Goal: Information Seeking & Learning: Learn about a topic

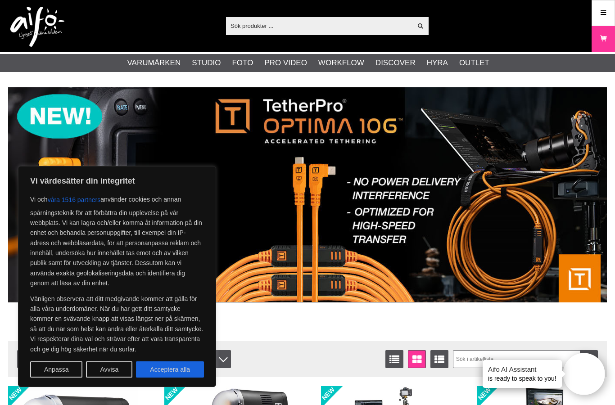
click at [170, 376] on button "Acceptera alla" at bounding box center [170, 369] width 68 height 16
checkbox input "true"
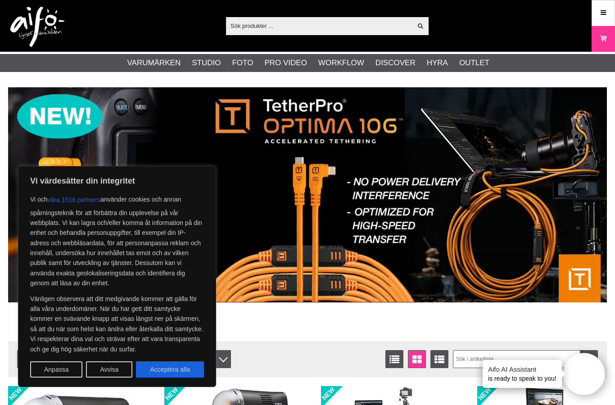
checkbox input "true"
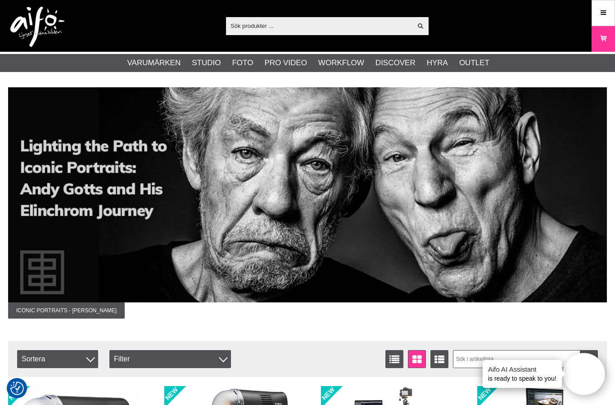
scroll to position [9, 0]
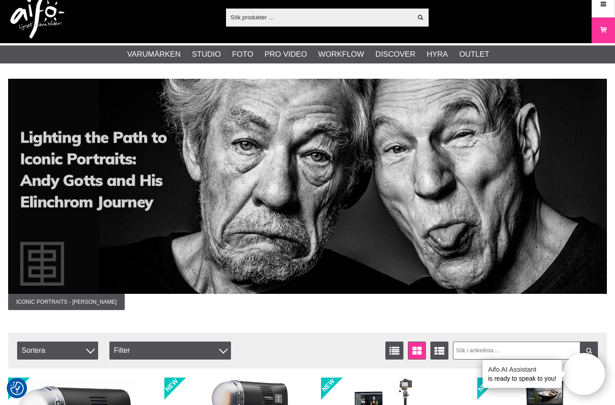
click at [475, 59] on link "Outlet" at bounding box center [474, 55] width 30 height 12
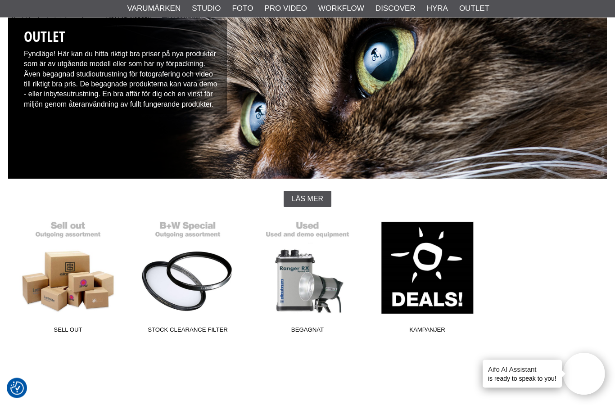
scroll to position [79, 0]
click at [299, 275] on link "Begagnat" at bounding box center [308, 277] width 120 height 122
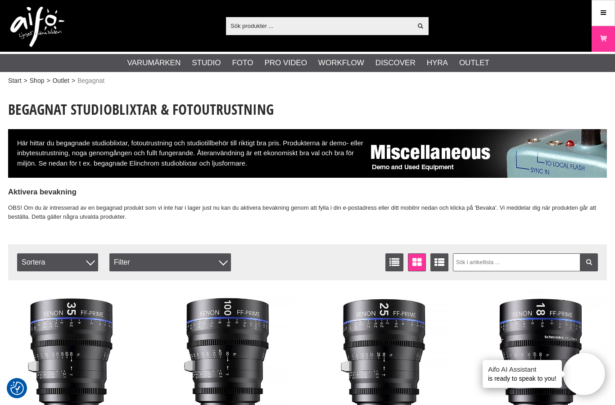
click at [0, 0] on link "Studioblixtar" at bounding box center [0, 0] width 0 height 0
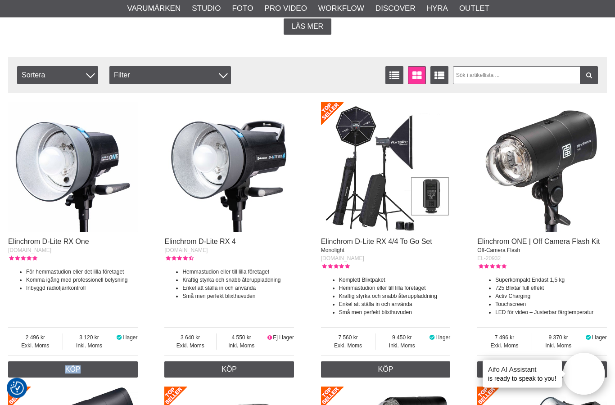
scroll to position [273, 0]
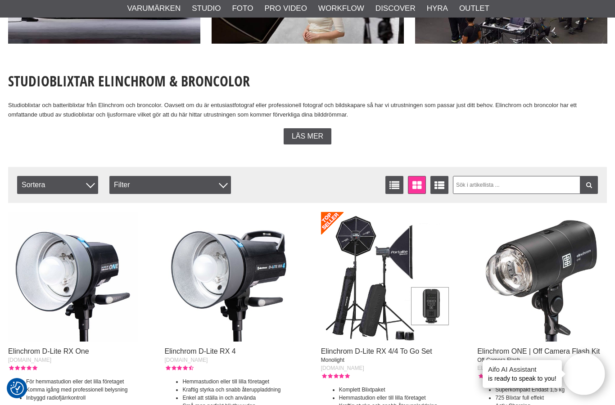
scroll to position [0, 0]
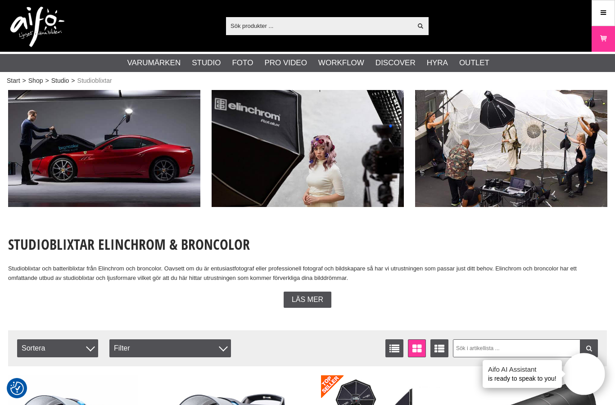
click at [111, 161] on img at bounding box center [104, 148] width 192 height 117
click at [104, 151] on img at bounding box center [104, 148] width 192 height 117
click at [110, 144] on img at bounding box center [104, 148] width 192 height 117
click at [280, 147] on img at bounding box center [308, 148] width 192 height 117
click at [0, 0] on div "Reflexskärmar" at bounding box center [0, 0] width 0 height 0
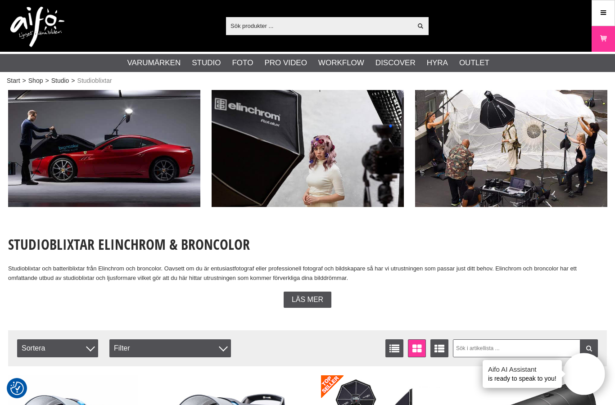
click at [0, 0] on link "Tillbehör Studioblixtar" at bounding box center [0, 0] width 0 height 0
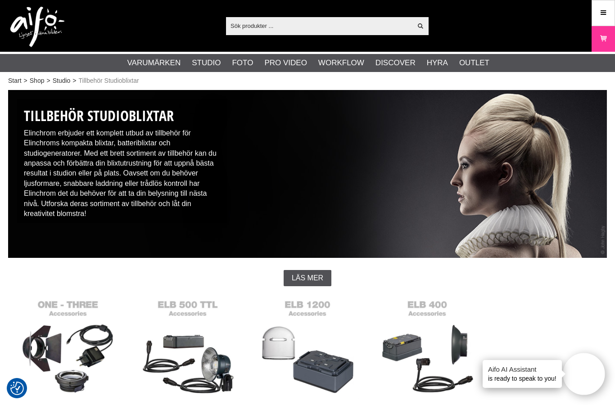
click at [63, 84] on link "Studio" at bounding box center [62, 80] width 18 height 9
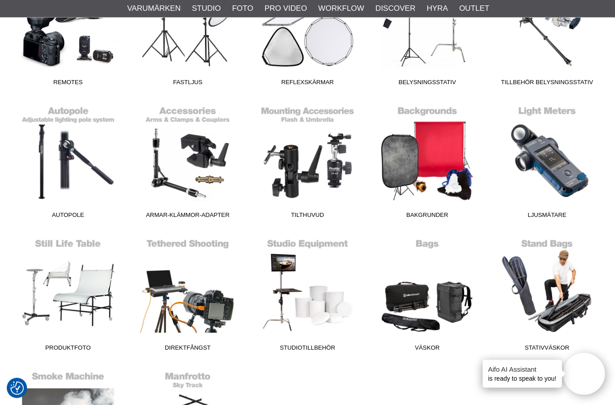
scroll to position [446, 0]
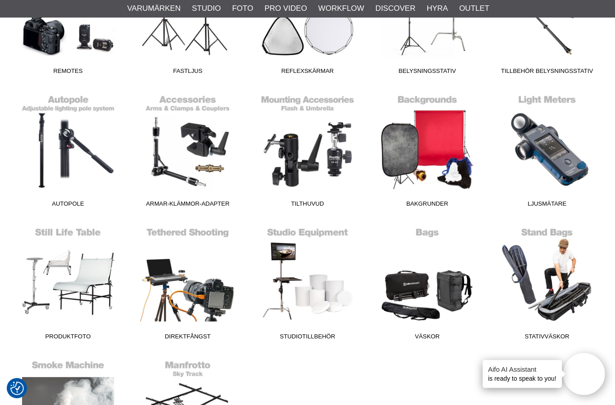
click at [75, 283] on link "Produktfoto" at bounding box center [68, 284] width 120 height 122
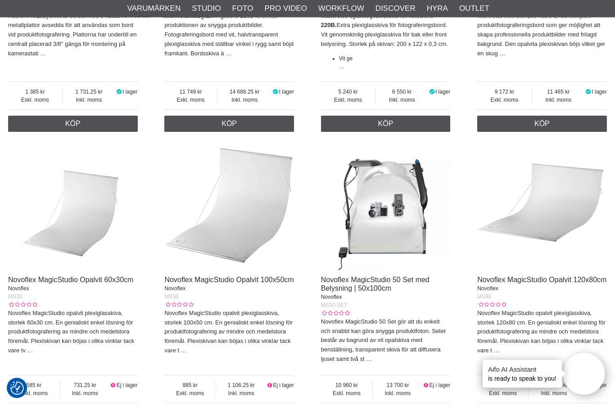
scroll to position [516, 0]
click at [363, 328] on p "Novoflex MagicStudio 50 Set gör att du enkelt och snabbt kan göra snygga produk…" at bounding box center [386, 340] width 130 height 47
click at [376, 222] on img at bounding box center [386, 205] width 130 height 130
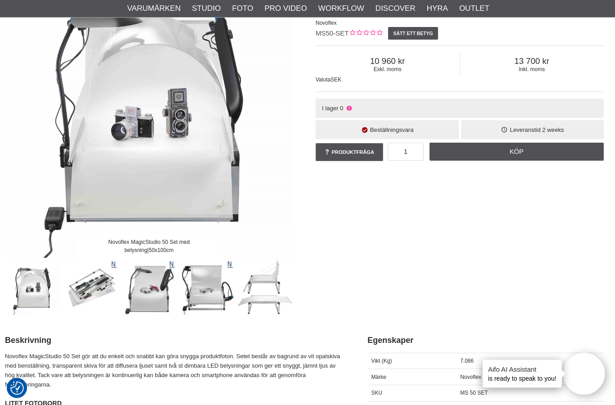
scroll to position [122, 3]
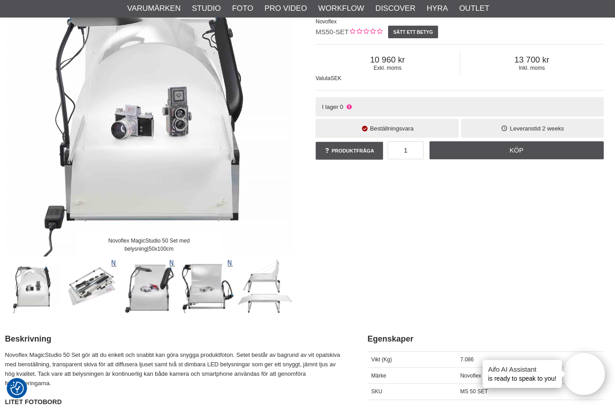
click at [146, 295] on img at bounding box center [149, 286] width 54 height 54
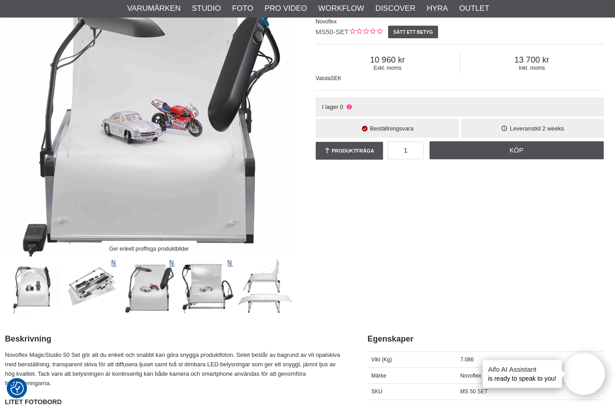
click at [85, 288] on img at bounding box center [91, 286] width 54 height 54
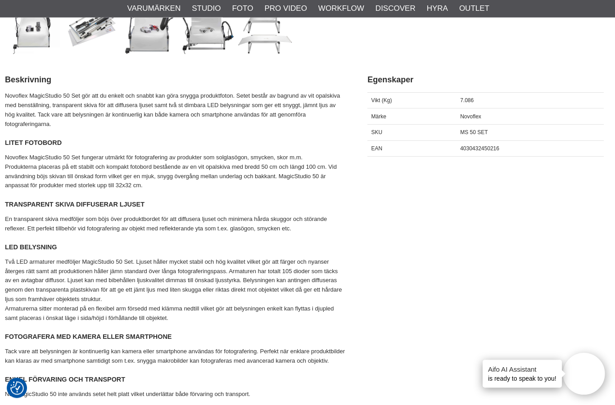
scroll to position [381, 3]
click at [91, 354] on p "Tack vare att belysningen är kontinuerlig kan kamera eller smartphone användas …" at bounding box center [175, 356] width 340 height 19
click at [93, 356] on p "Tack vare att belysningen är kontinuerlig kan kamera eller smartphone användas …" at bounding box center [175, 356] width 340 height 19
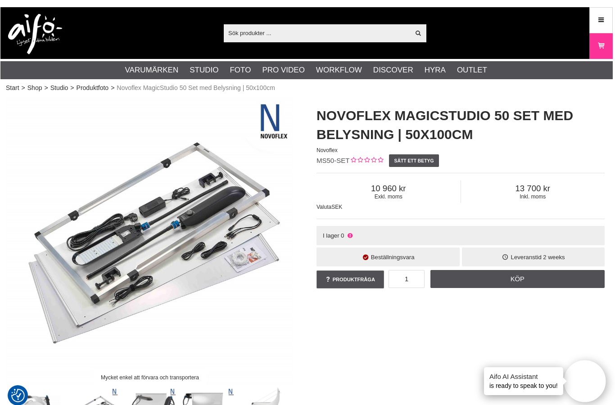
scroll to position [0, 0]
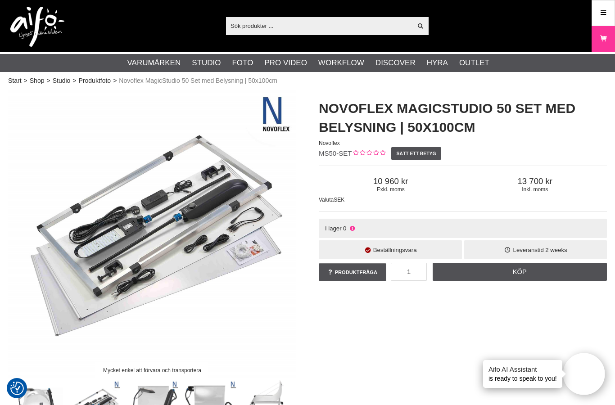
click at [0, 0] on link "Ljusmätare och Färgmätare" at bounding box center [0, 0] width 0 height 0
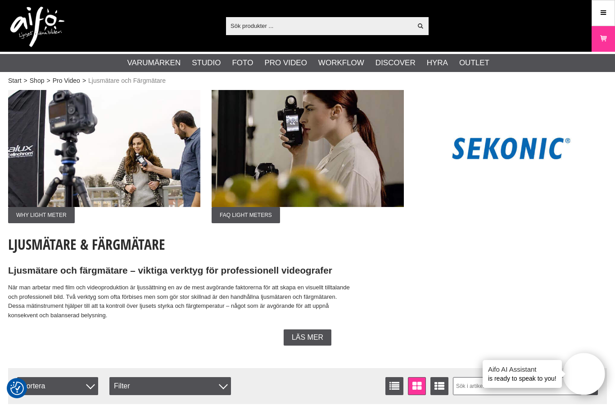
click at [54, 336] on div "Läs mer" at bounding box center [307, 337] width 599 height 16
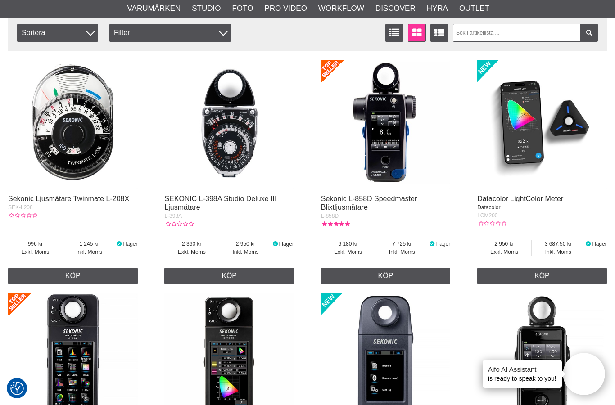
scroll to position [354, 0]
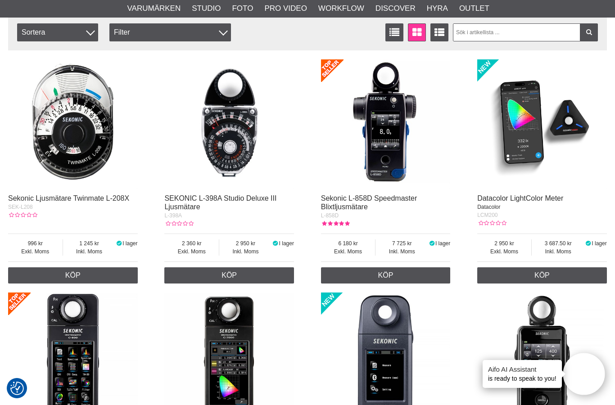
click at [80, 403] on img at bounding box center [73, 358] width 130 height 130
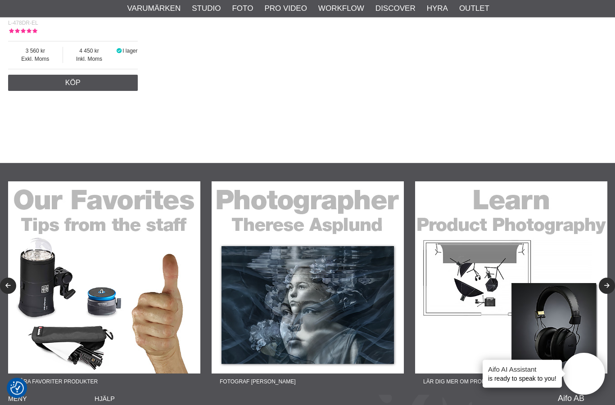
scroll to position [1013, 0]
click at [486, 293] on img at bounding box center [511, 277] width 192 height 192
click at [605, 289] on icon "Next" at bounding box center [607, 286] width 8 height 6
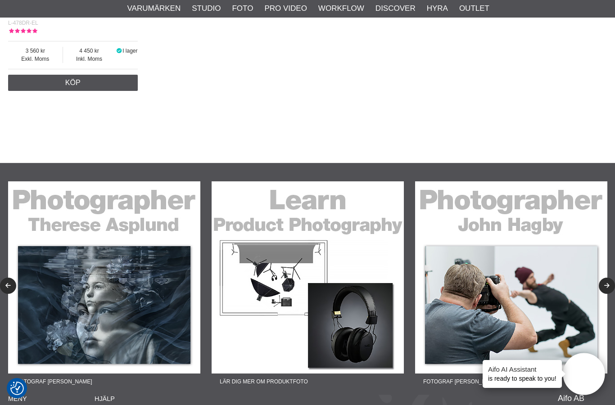
click at [605, 293] on button "Next" at bounding box center [607, 286] width 16 height 16
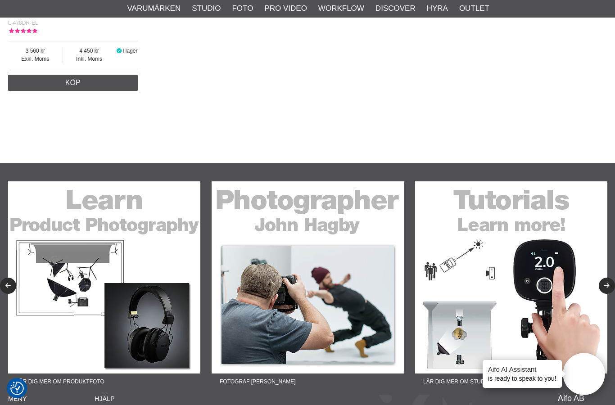
click at [608, 285] on button "Next" at bounding box center [607, 286] width 16 height 16
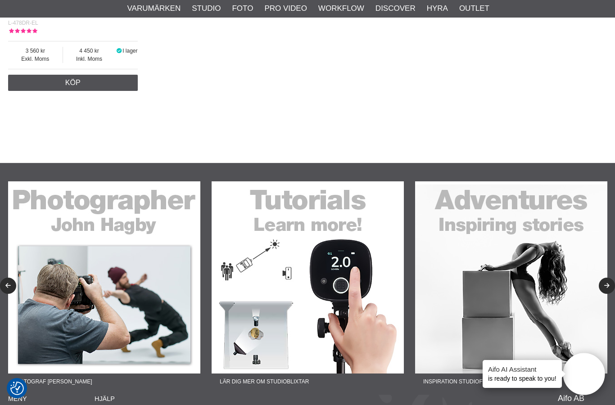
click at [602, 293] on button "Next" at bounding box center [607, 286] width 16 height 16
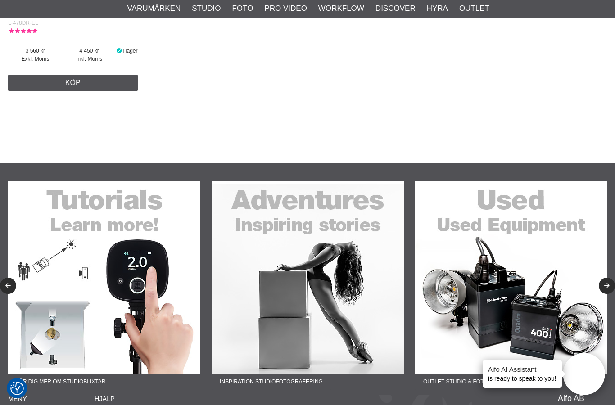
click at [610, 289] on icon "Next" at bounding box center [607, 286] width 8 height 6
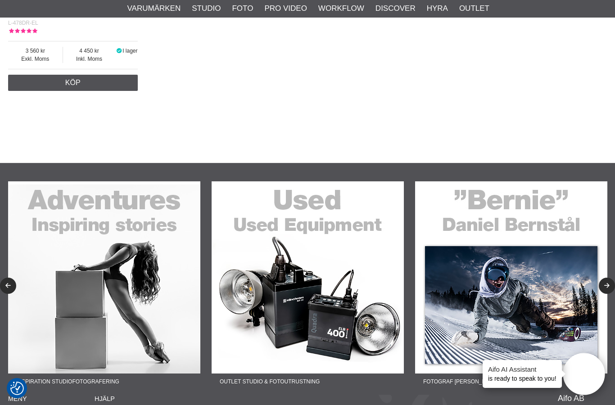
click at [610, 289] on icon "Next" at bounding box center [607, 286] width 8 height 6
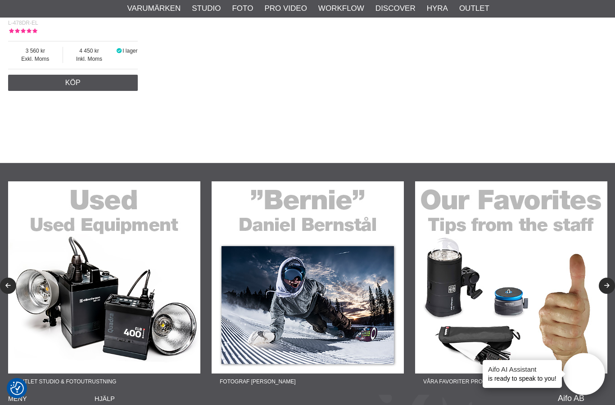
click at [609, 285] on button "Next" at bounding box center [607, 286] width 16 height 16
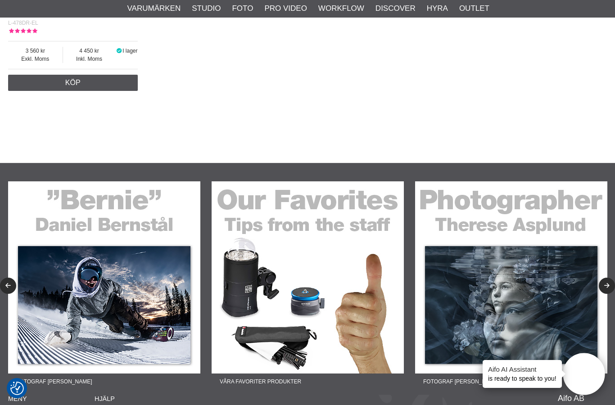
click at [609, 286] on icon "Next" at bounding box center [607, 286] width 8 height 6
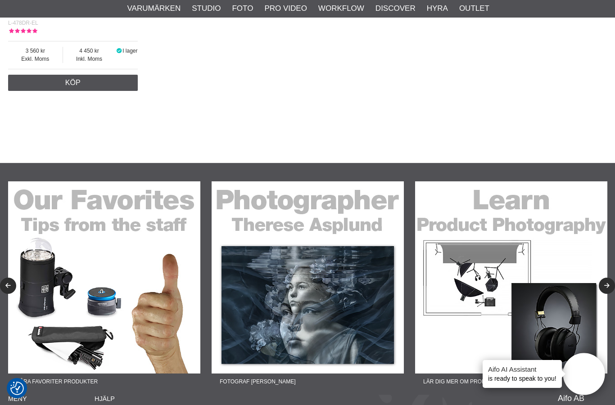
click at [311, 314] on img at bounding box center [308, 277] width 192 height 192
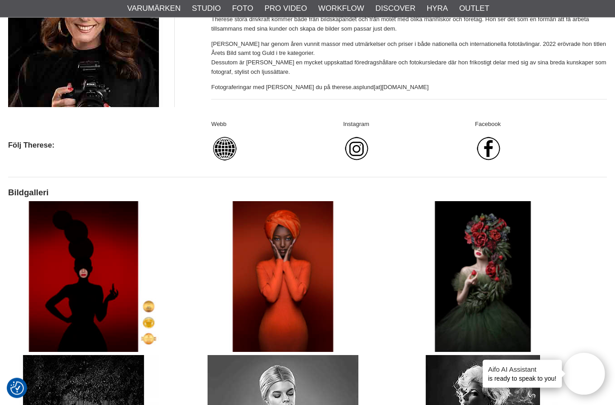
scroll to position [515, 0]
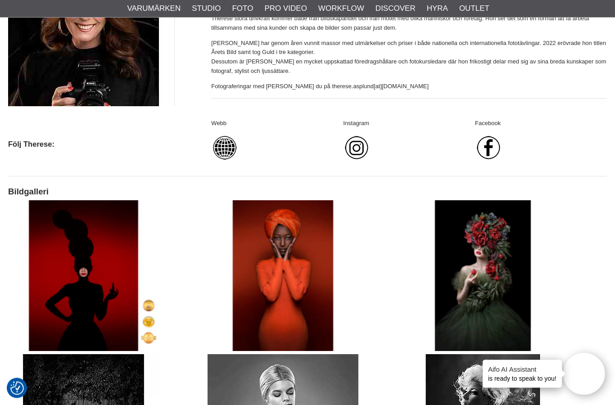
click at [79, 271] on img at bounding box center [83, 276] width 151 height 151
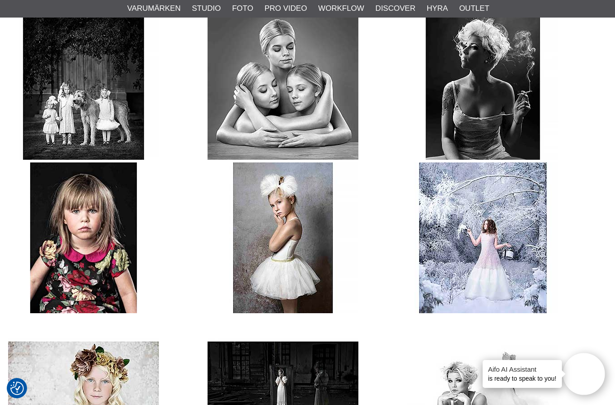
scroll to position [874, 0]
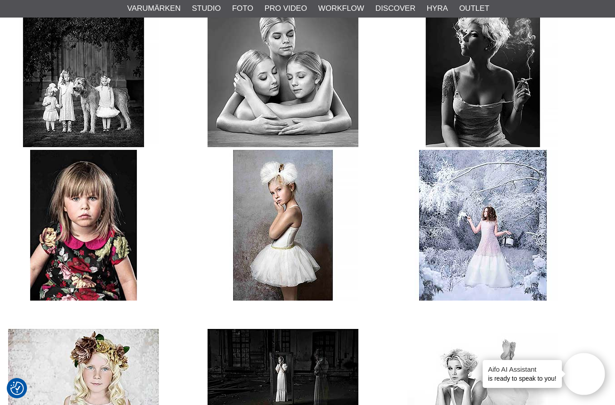
click at [91, 304] on img at bounding box center [83, 379] width 151 height 151
